Goal: Information Seeking & Learning: Learn about a topic

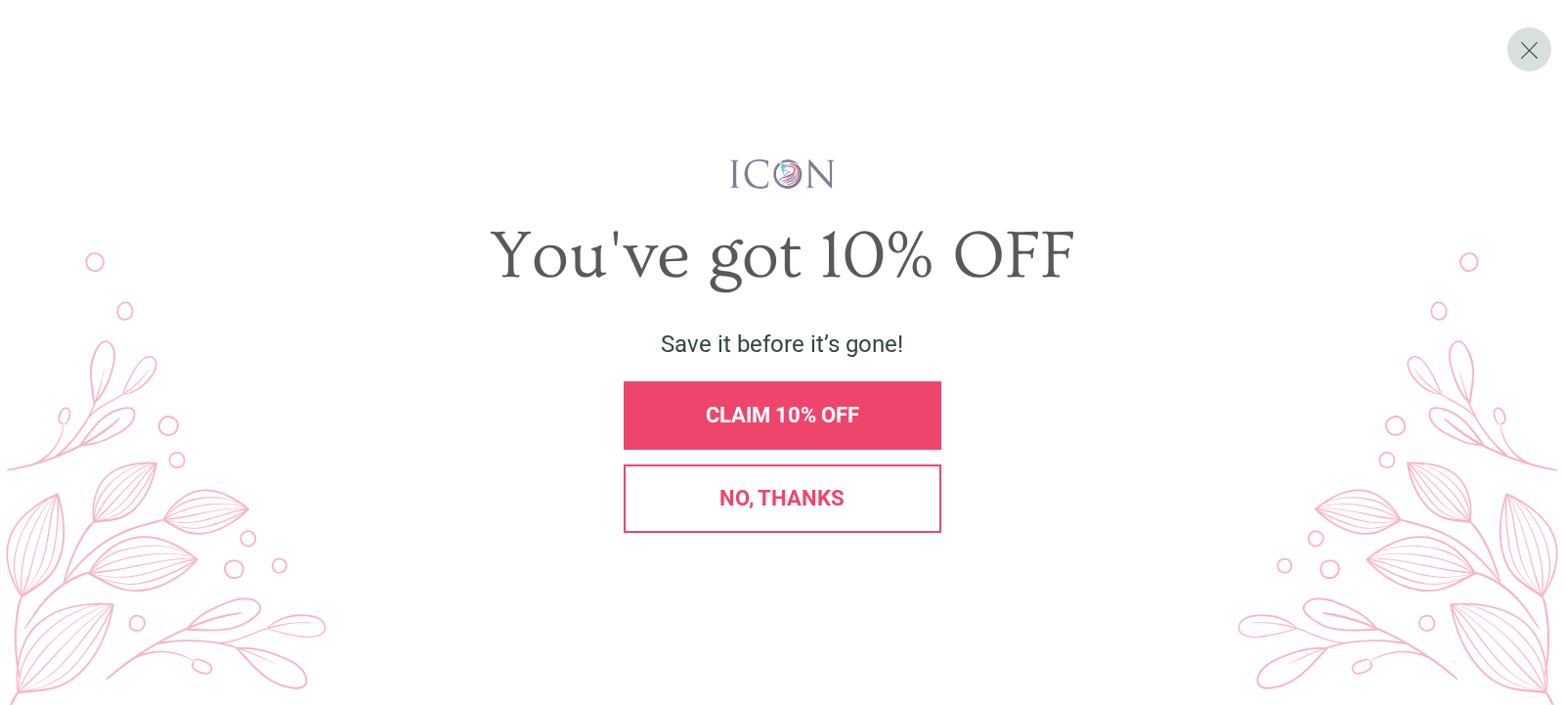
click at [799, 493] on span "No, thanks" at bounding box center [782, 498] width 125 height 24
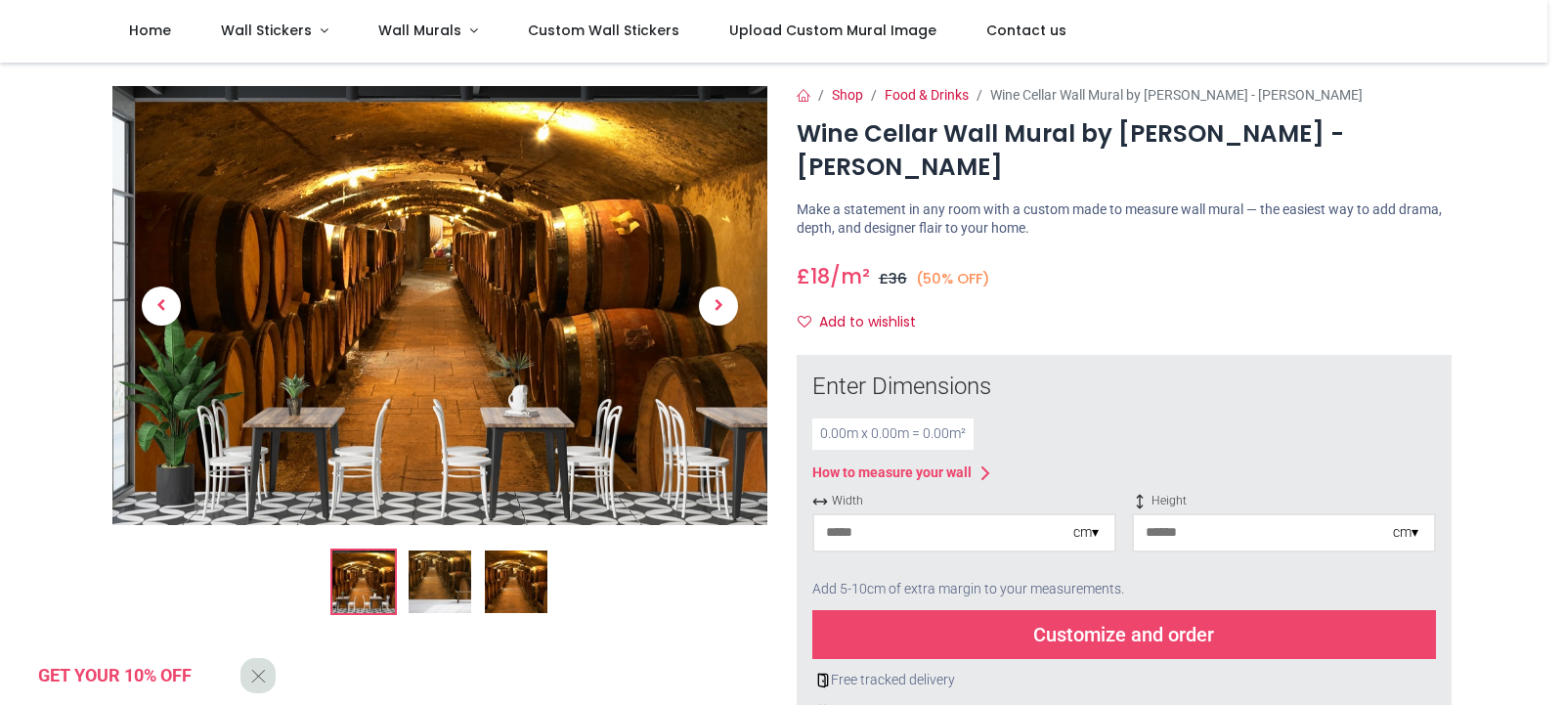
scroll to position [557, 0]
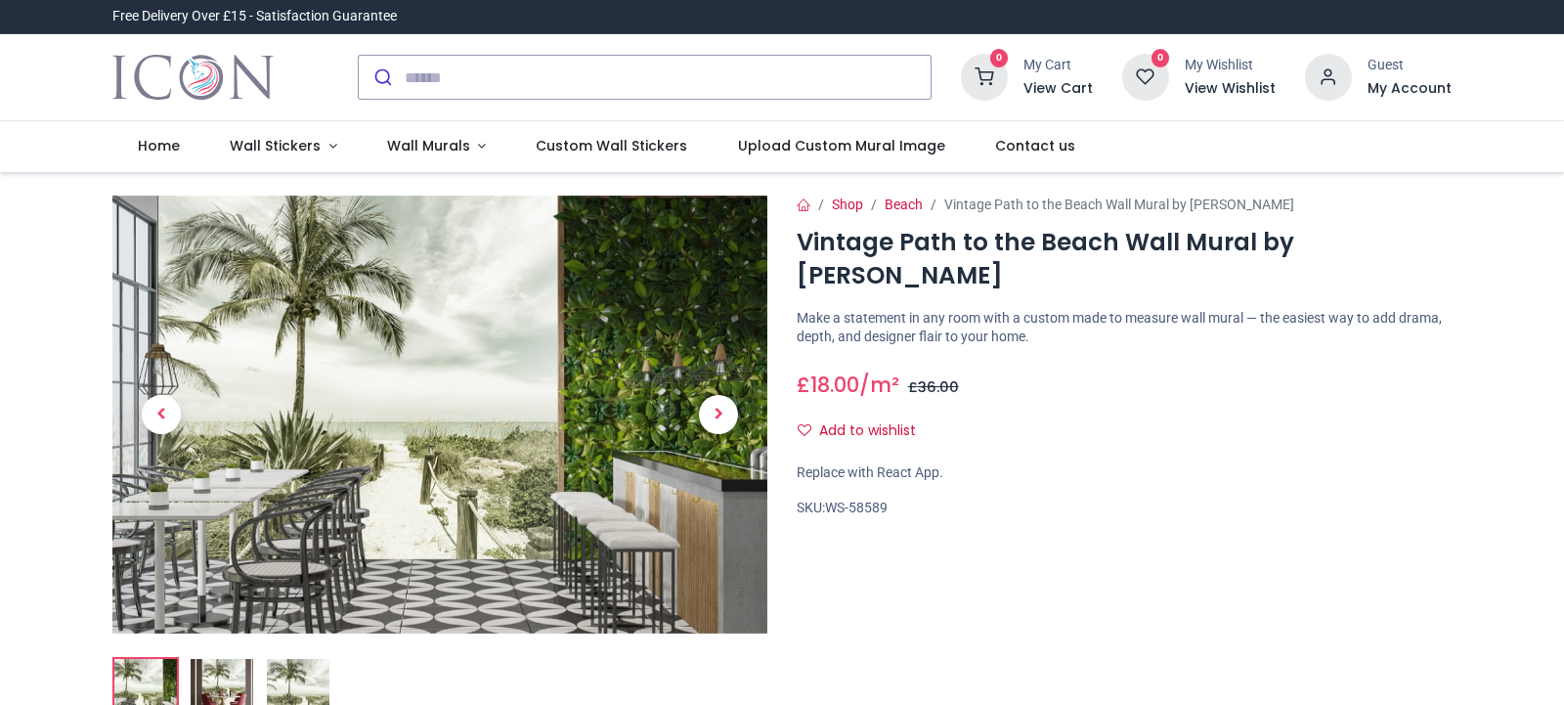
scroll to position [557, 0]
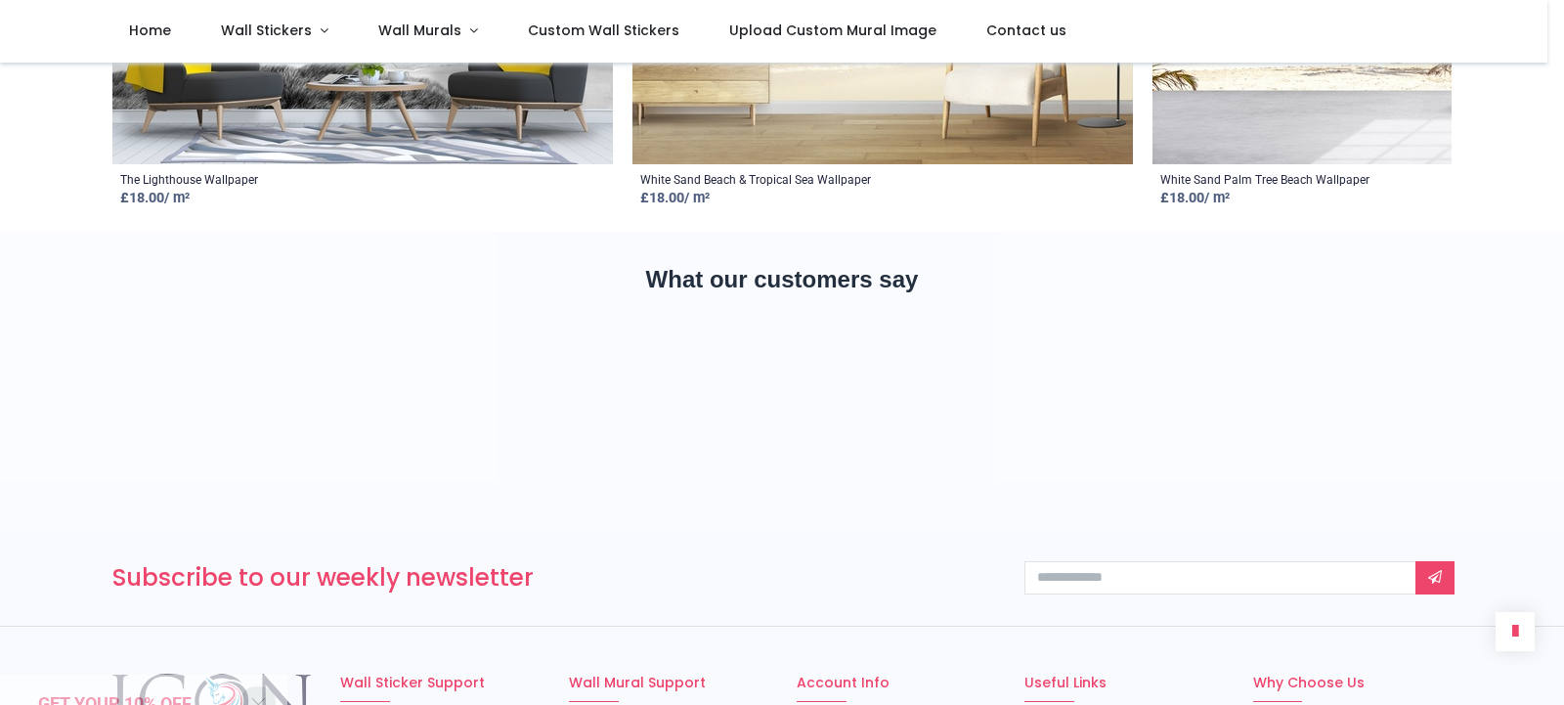
scroll to position [3292, 0]
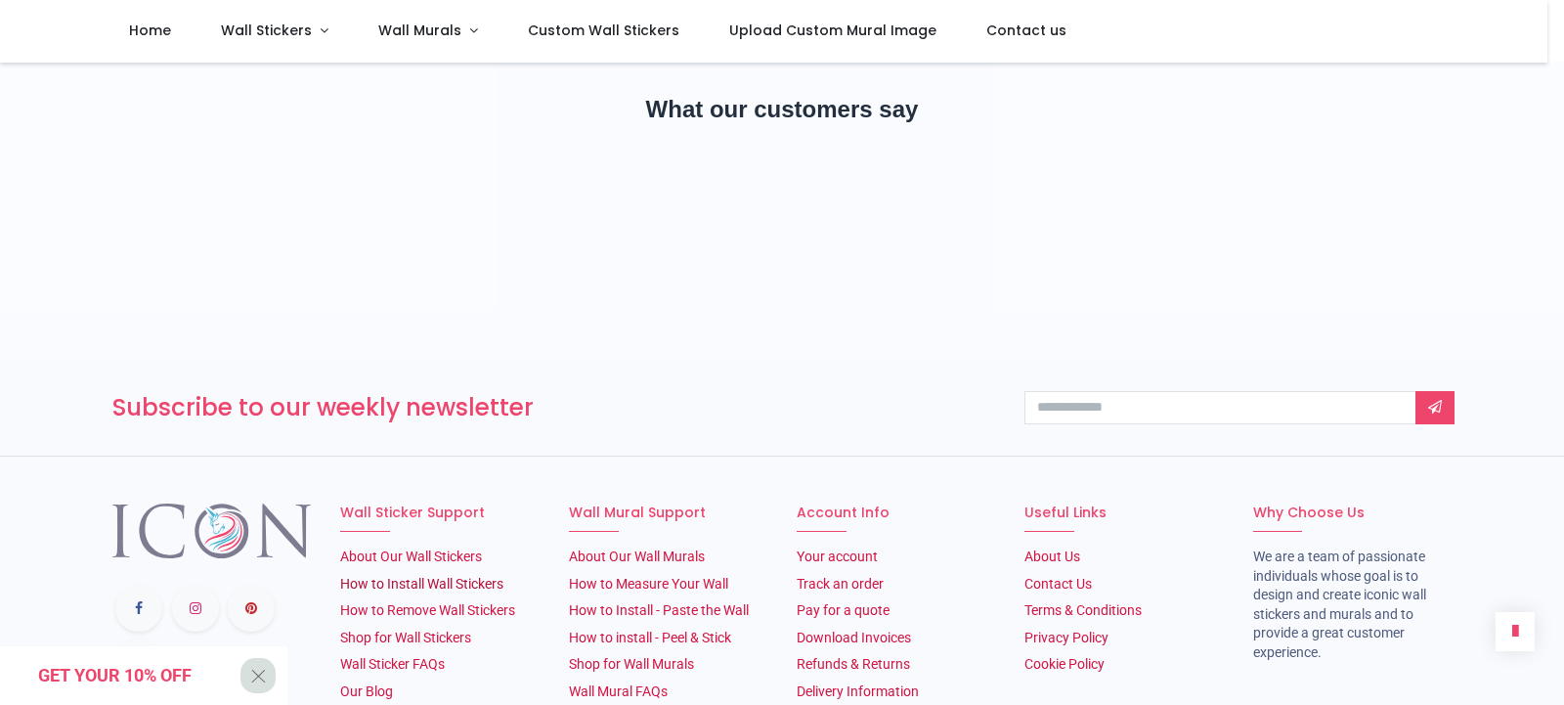
click at [455, 576] on link "How to Install Wall Stickers" at bounding box center [421, 584] width 163 height 16
click at [701, 602] on link "How to Install - Paste the Wall" at bounding box center [659, 610] width 180 height 16
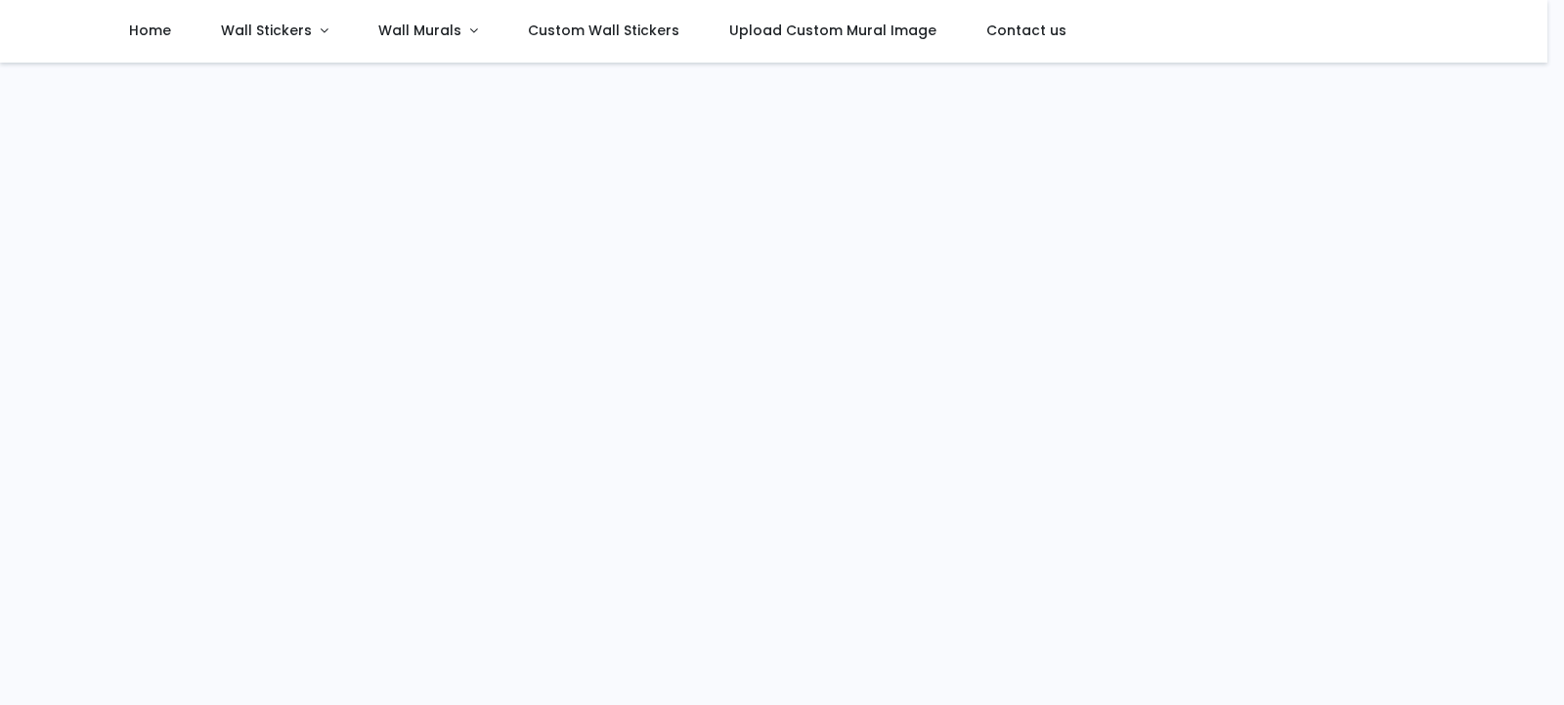
scroll to position [460, 0]
click at [424, 25] on span "Wall Murals" at bounding box center [419, 31] width 83 height 20
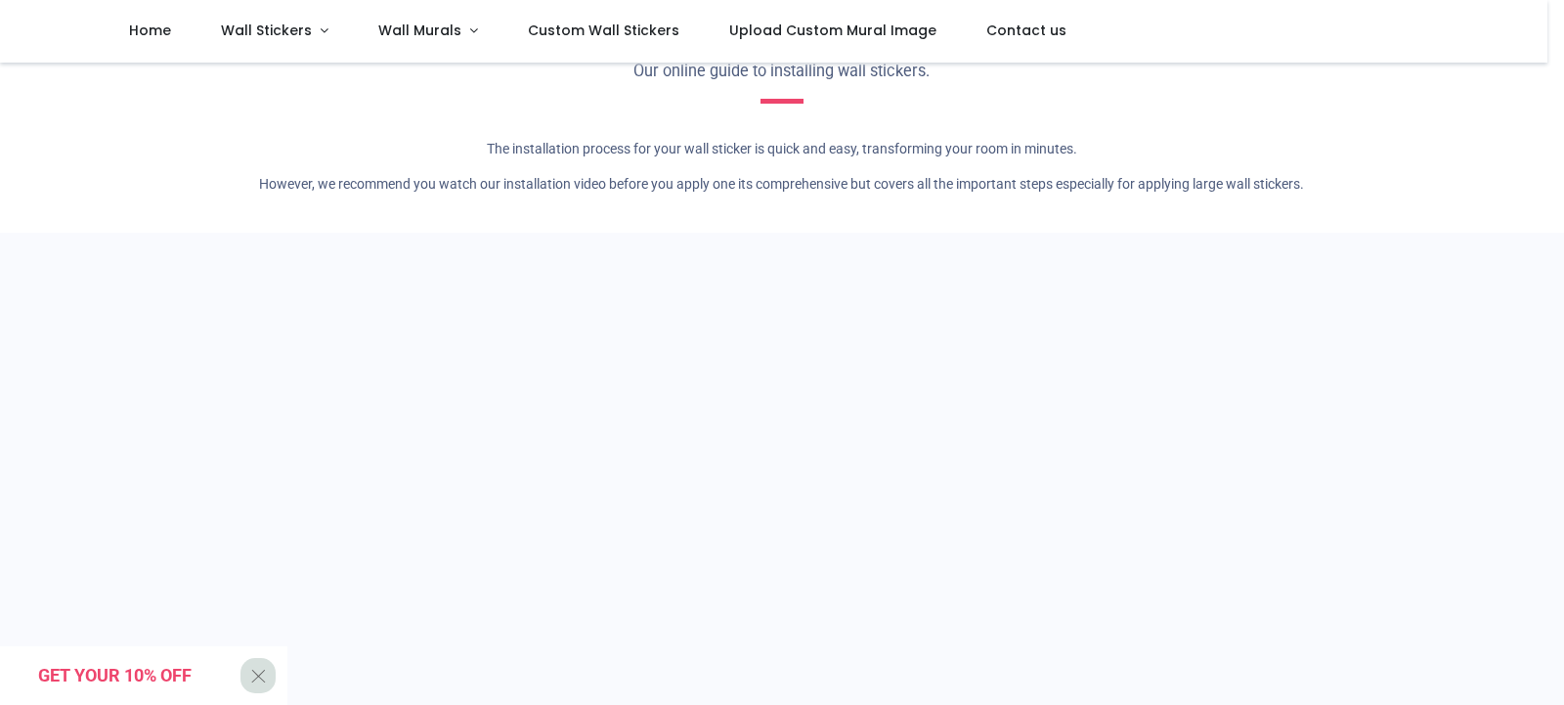
scroll to position [0, 0]
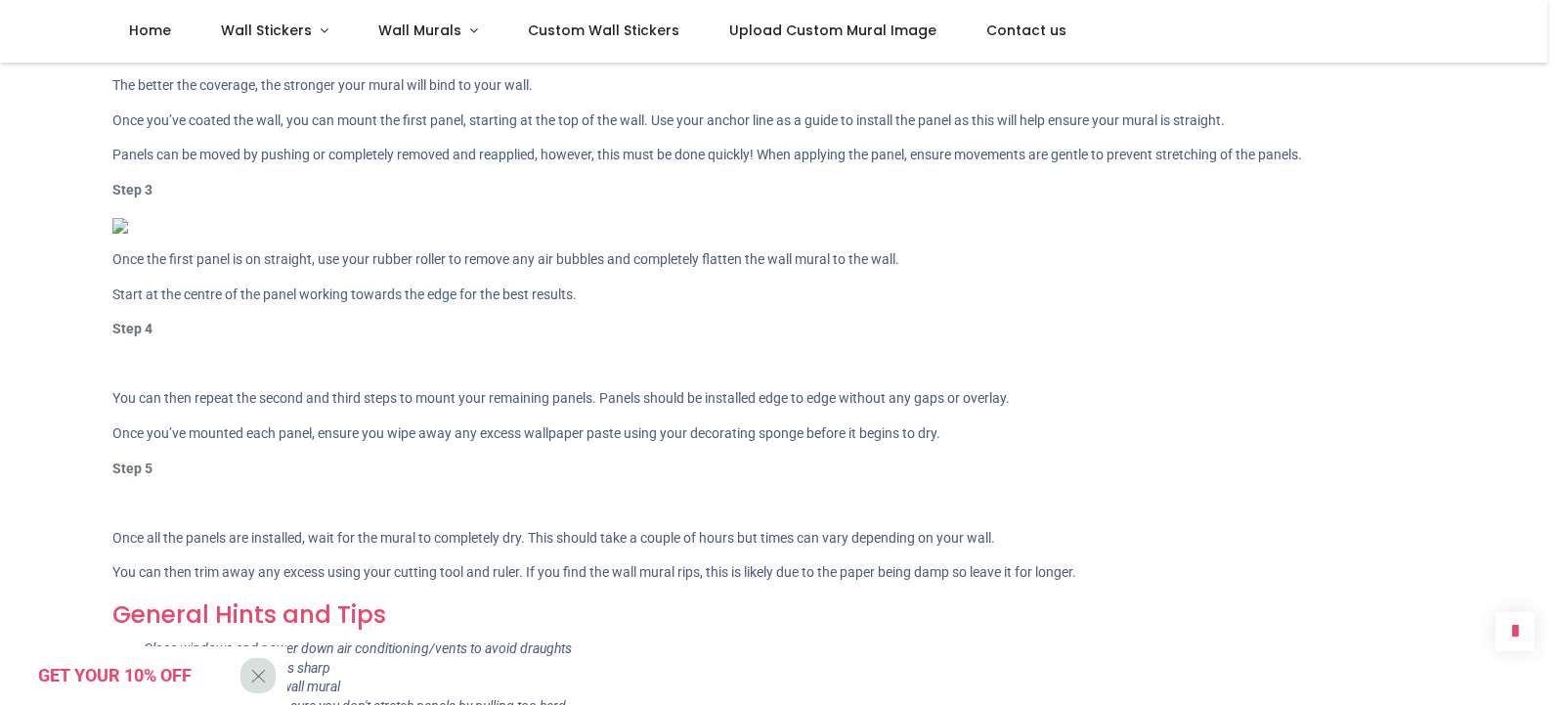
scroll to position [1672, 0]
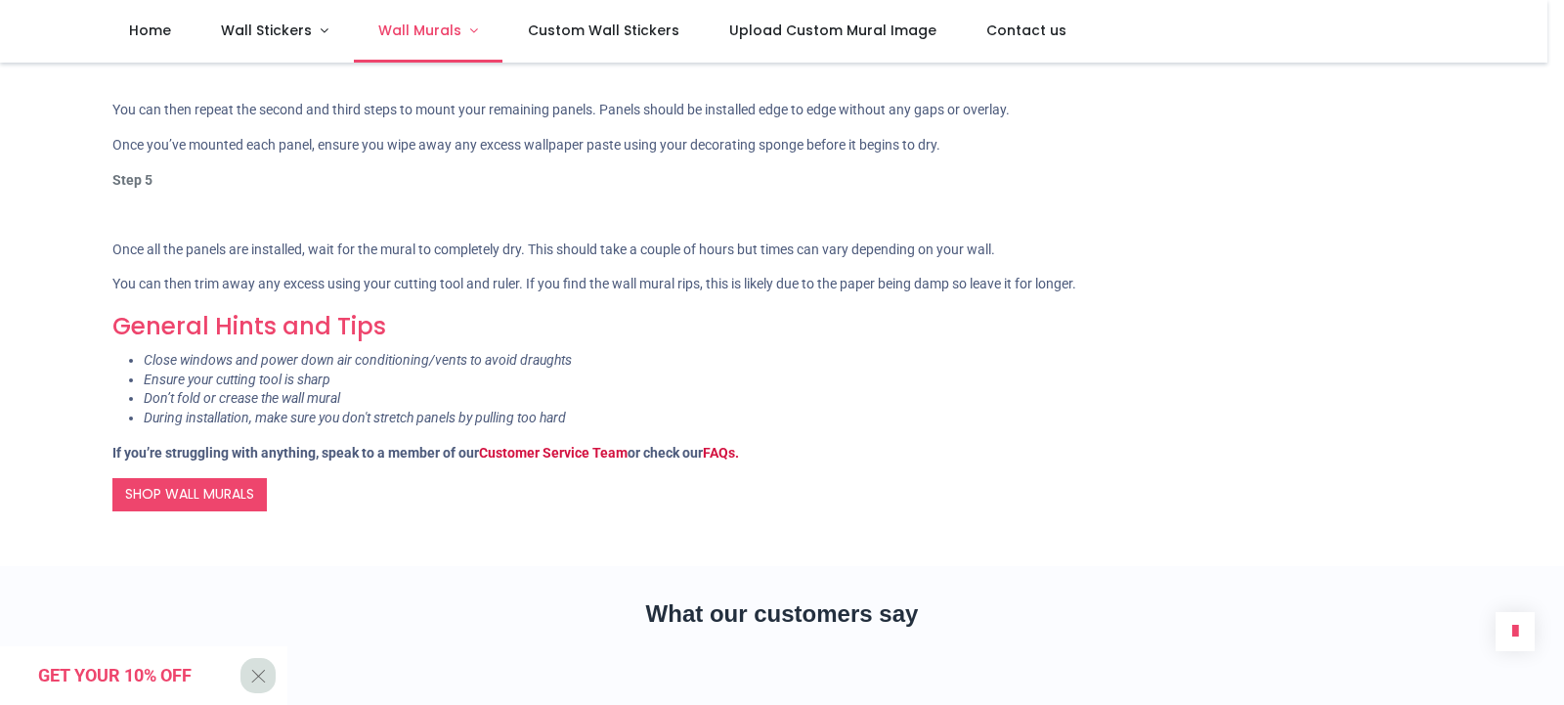
click at [427, 28] on span "Wall Murals" at bounding box center [419, 31] width 83 height 20
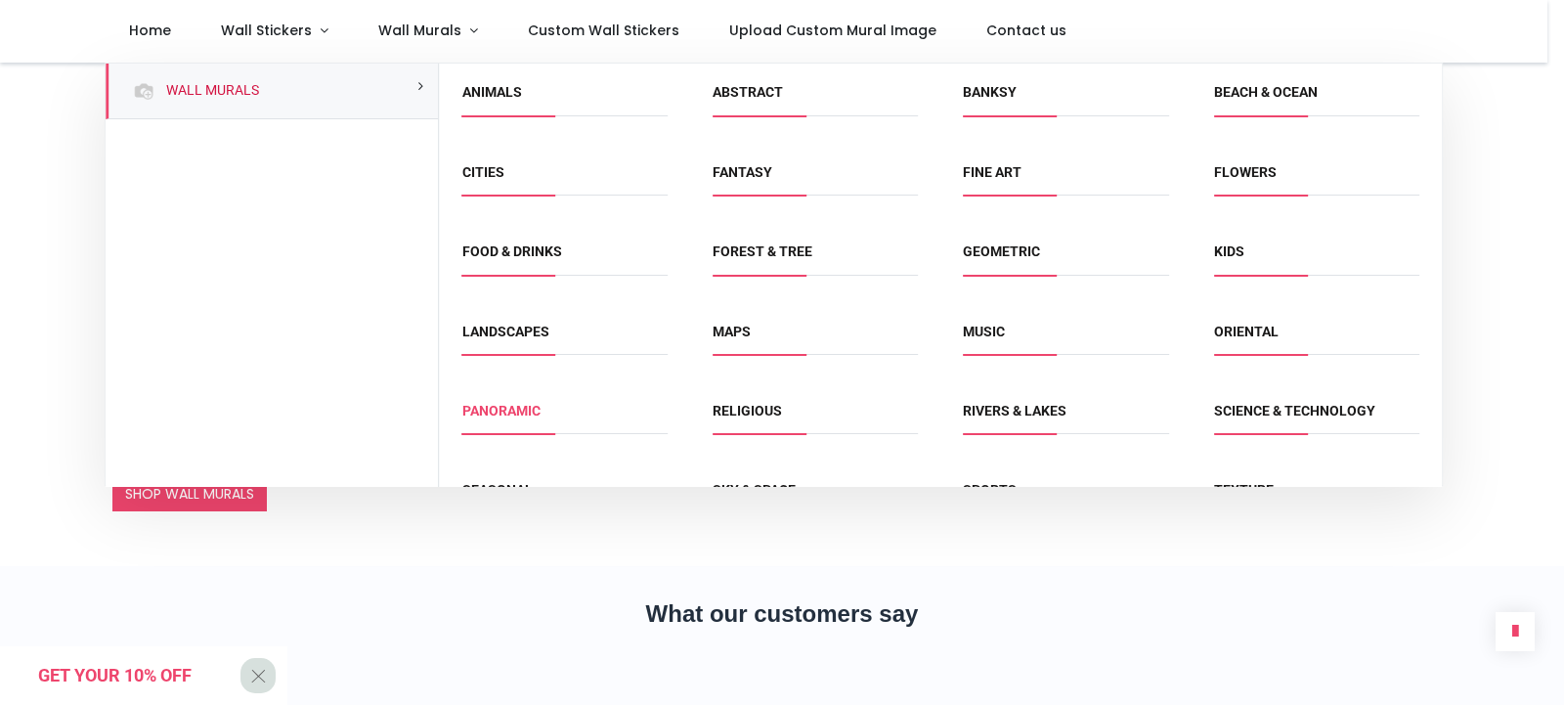
click at [514, 409] on link "Panoramic" at bounding box center [501, 411] width 78 height 16
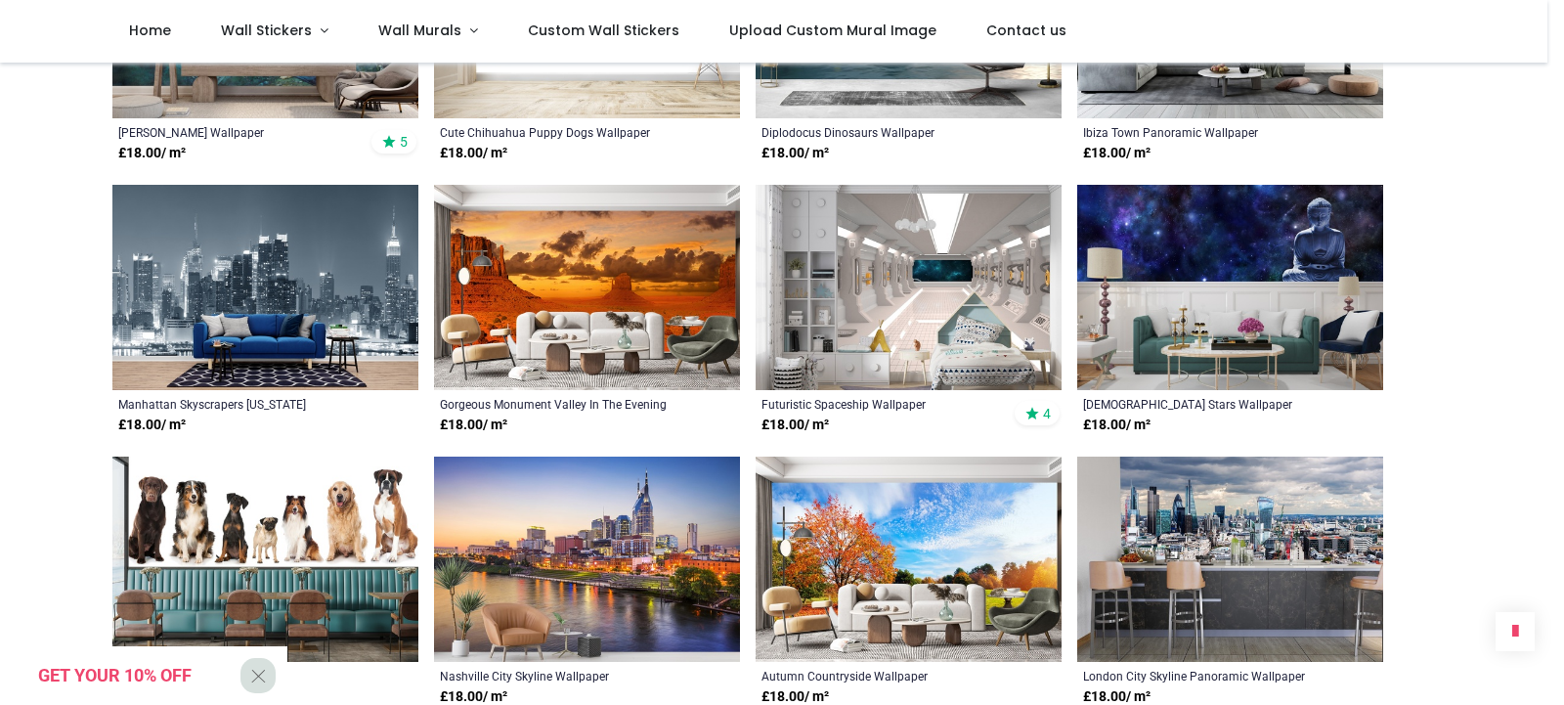
scroll to position [1672, 0]
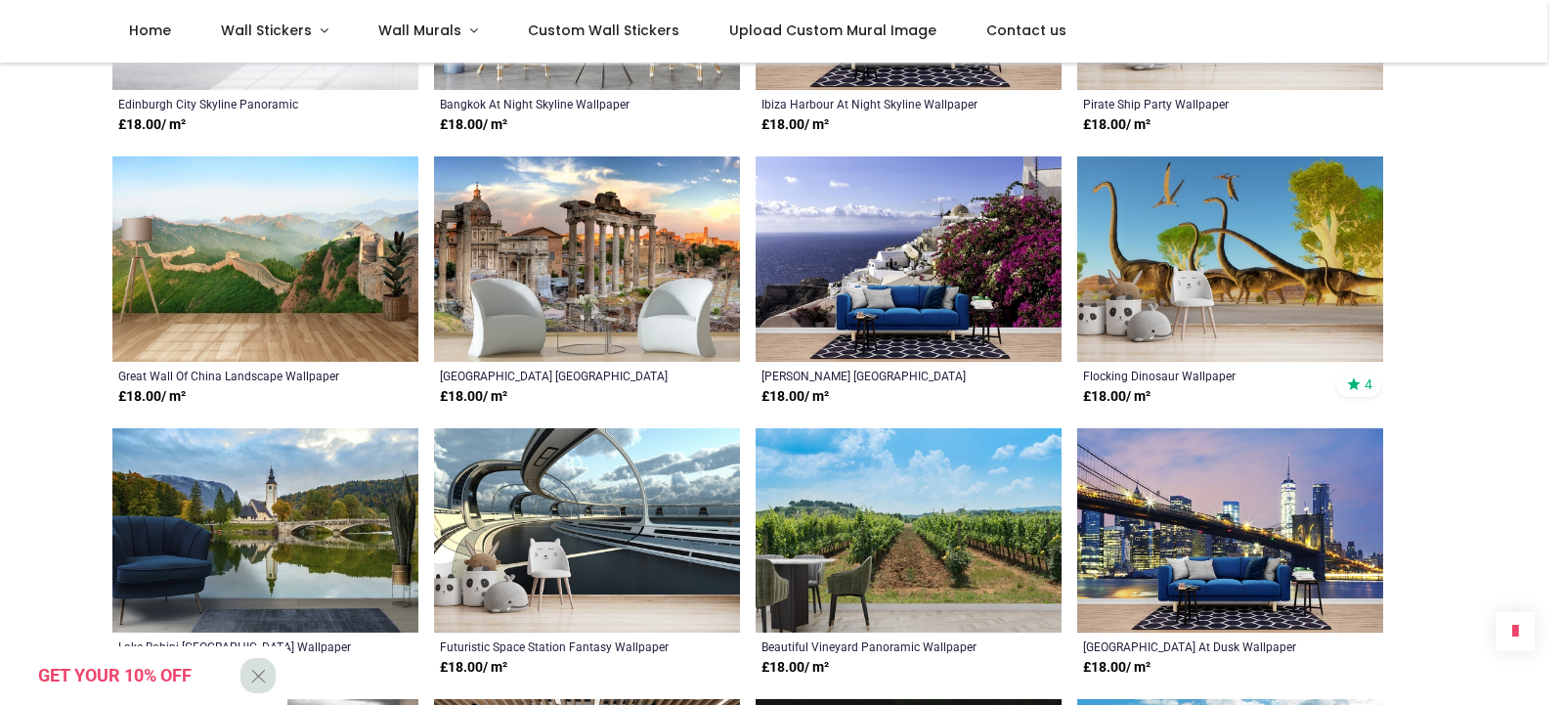
scroll to position [1672, 0]
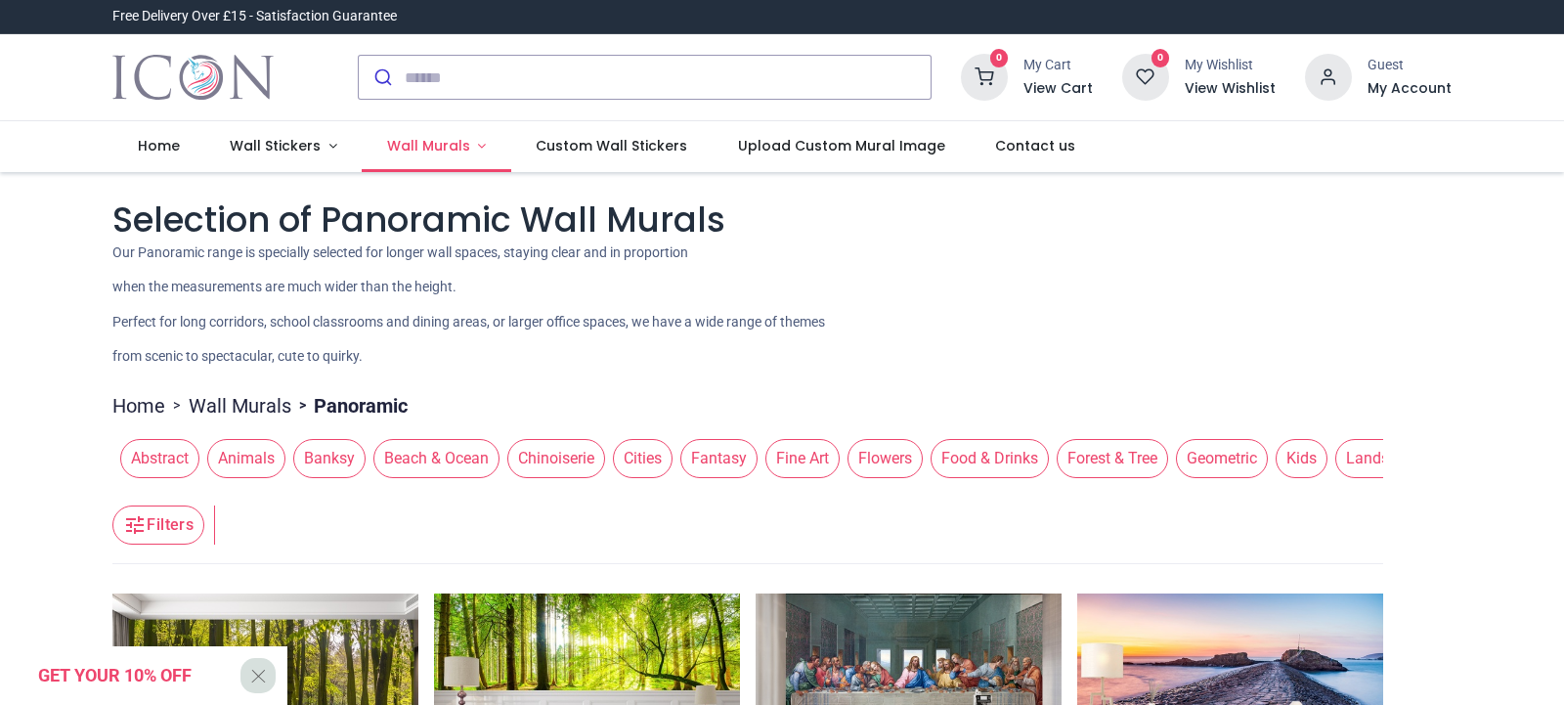
click at [400, 147] on span "Wall Murals" at bounding box center [428, 146] width 83 height 20
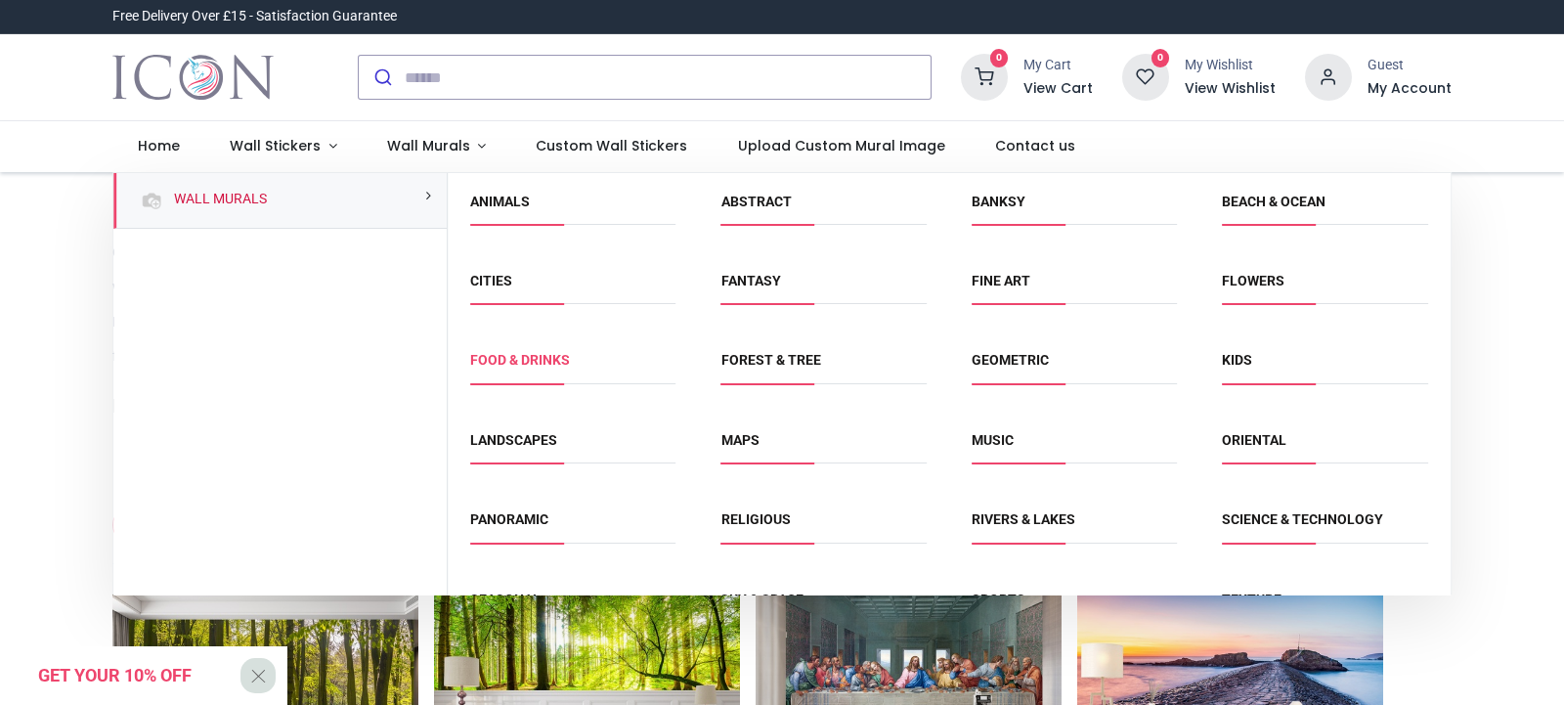
click at [547, 363] on link "Food & Drinks" at bounding box center [520, 360] width 100 height 16
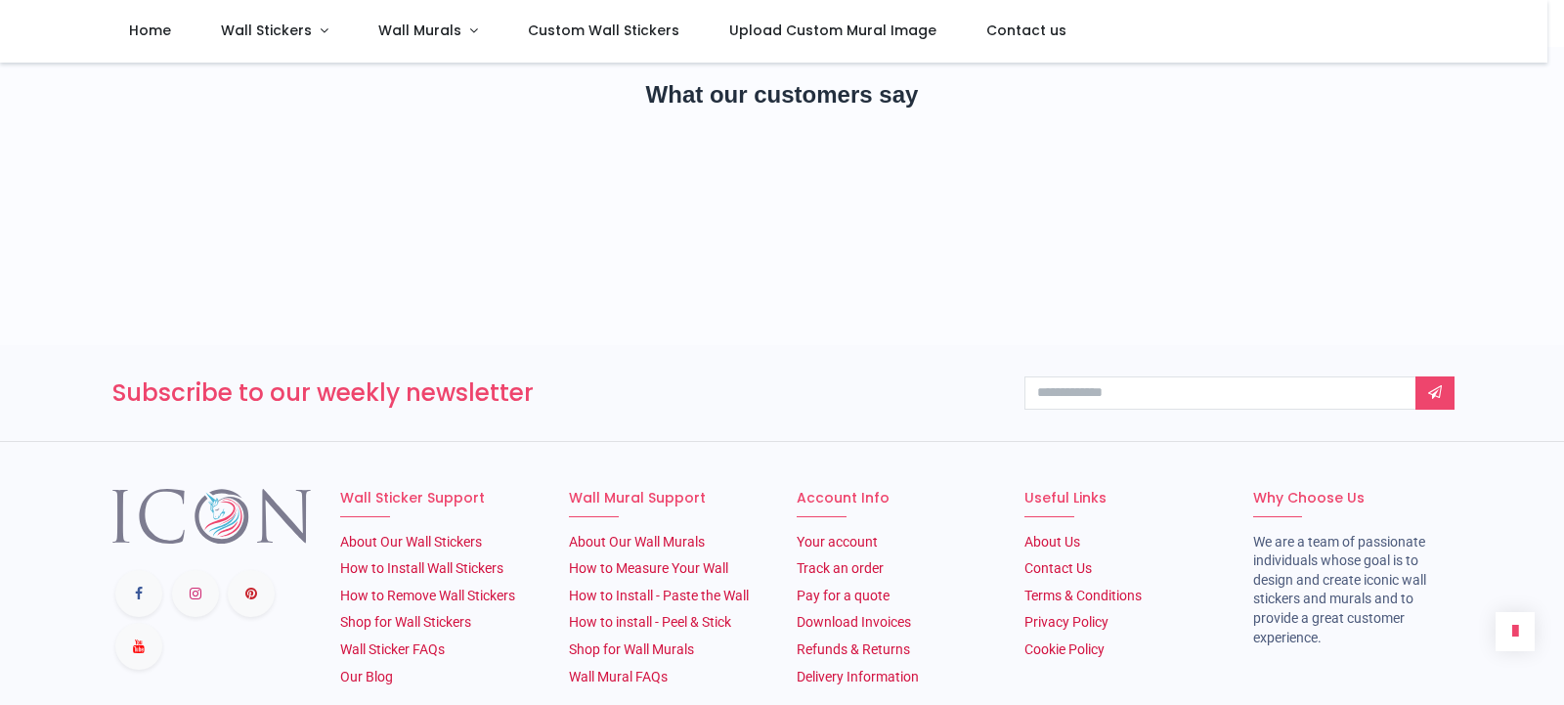
scroll to position [2695, 0]
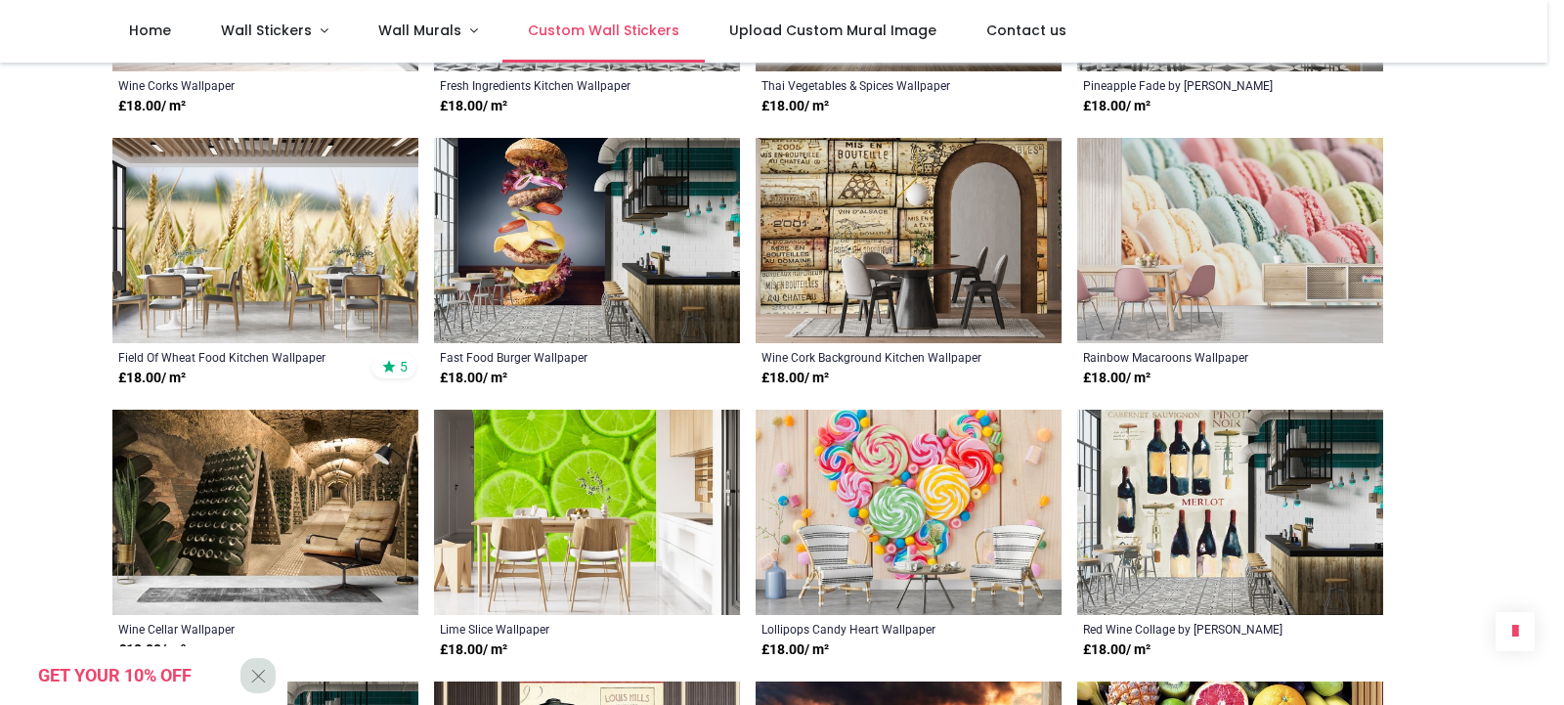
scroll to position [1023, 0]
